Goal: Transaction & Acquisition: Purchase product/service

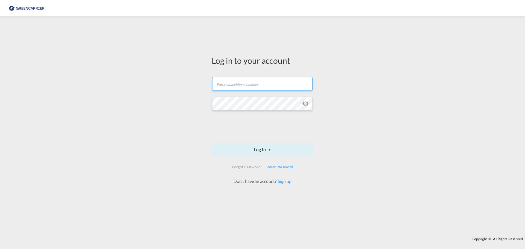
click at [242, 85] on input "text" at bounding box center [262, 84] width 100 height 14
type input "[PERSON_NAME][EMAIL_ADDRESS][PERSON_NAME][DOMAIN_NAME]"
click at [212, 143] on button "Log In" at bounding box center [263, 150] width 102 height 14
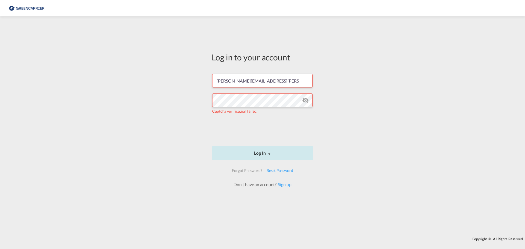
click at [261, 154] on button "Log In" at bounding box center [263, 153] width 102 height 14
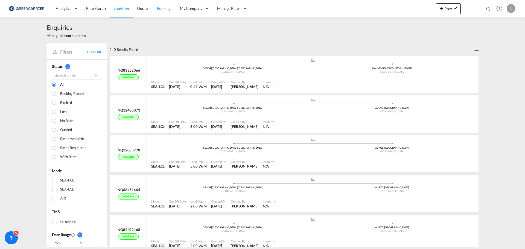
click at [164, 8] on span "Bookings" at bounding box center [164, 8] width 15 height 5
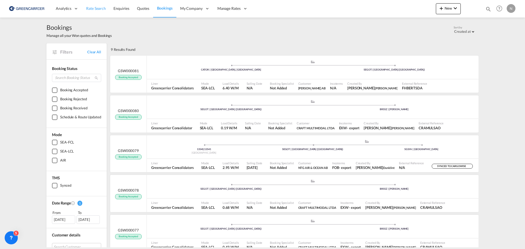
click at [104, 7] on span "Rate Search" at bounding box center [96, 8] width 20 height 5
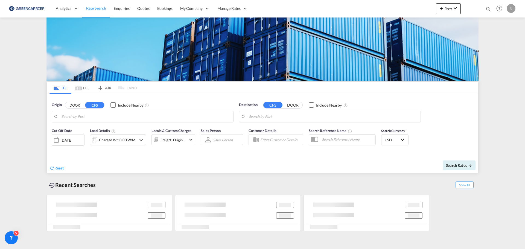
type input "[GEOGRAPHIC_DATA] ([GEOGRAPHIC_DATA]), [GEOGRAPHIC_DATA]"
type input "[GEOGRAPHIC_DATA], [GEOGRAPHIC_DATA], [GEOGRAPHIC_DATA]"
